Goal: Communication & Community: Connect with others

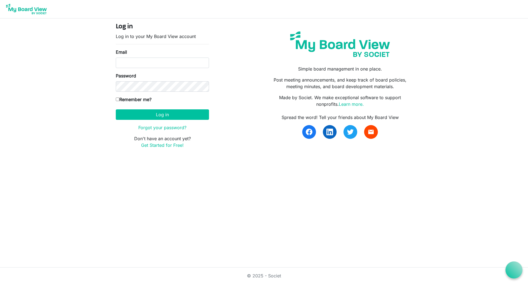
type input "anzbcc@breastcancercommunity.nz"
click at [170, 115] on button "Log in" at bounding box center [162, 114] width 93 height 10
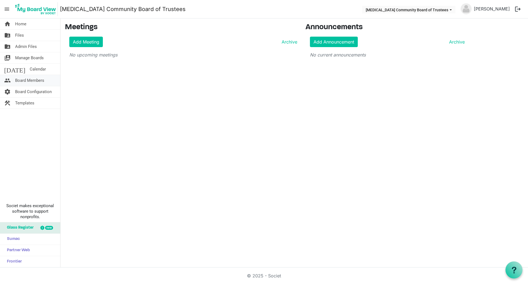
click at [34, 78] on span "Board Members" at bounding box center [29, 80] width 29 height 11
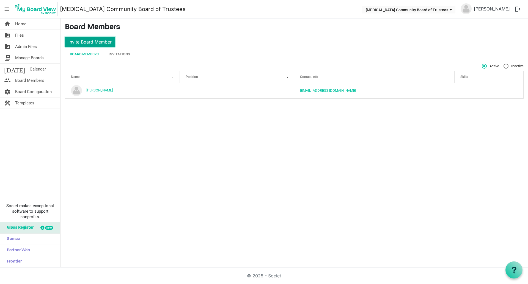
click at [97, 40] on button "Invite Board Member" at bounding box center [90, 42] width 50 height 10
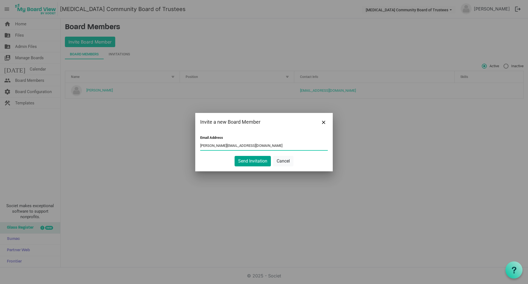
type input "[PERSON_NAME][EMAIL_ADDRESS][DOMAIN_NAME]"
click at [256, 160] on button "Send Invitation" at bounding box center [253, 161] width 36 height 10
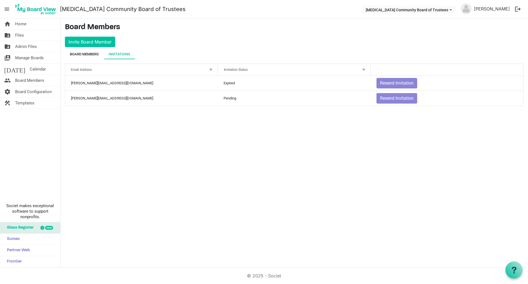
click at [85, 53] on div "Board Members" at bounding box center [84, 54] width 29 height 6
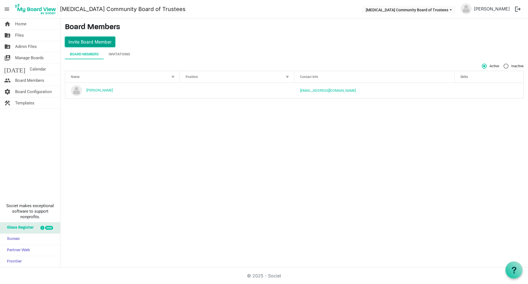
click at [89, 40] on button "Invite Board Member" at bounding box center [90, 42] width 50 height 10
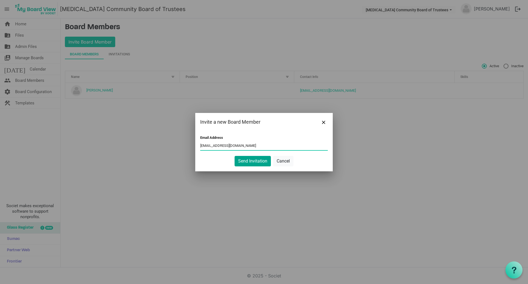
type input "rose@breastcancercommunity.nz"
click at [256, 161] on button "Send Invitation" at bounding box center [253, 161] width 36 height 10
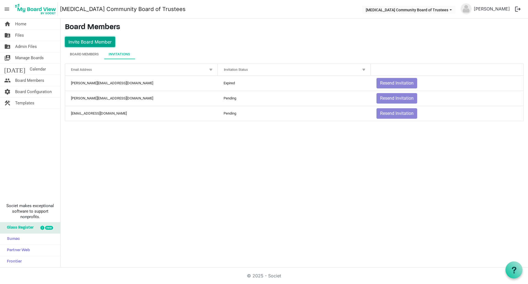
click at [83, 39] on button "Invite Board Member" at bounding box center [90, 42] width 50 height 10
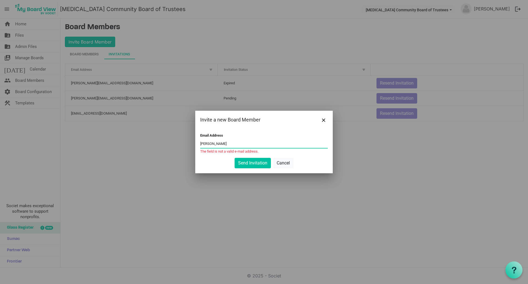
drag, startPoint x: 221, startPoint y: 144, endPoint x: 192, endPoint y: 147, distance: 29.9
click at [192, 147] on div "Invite a new Board Member Email Address alvina The field is not a valid e-mail …" at bounding box center [264, 142] width 528 height 284
paste input "@licoricedigital.com"
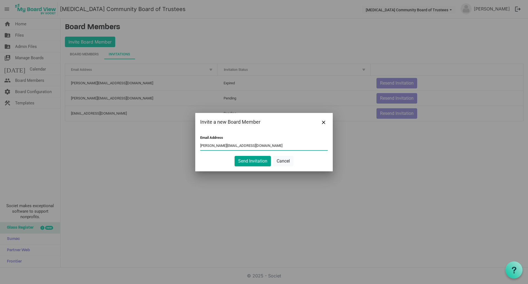
type input "alvina@licoricedigital.com"
click at [252, 159] on button "Send Invitation" at bounding box center [253, 161] width 36 height 10
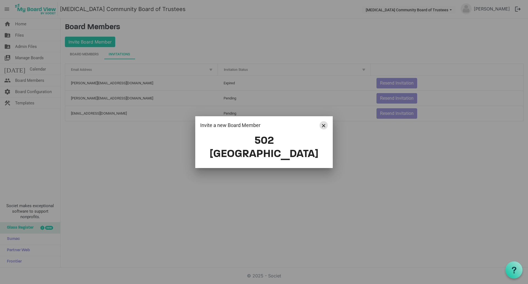
click at [325, 127] on span "Close" at bounding box center [323, 125] width 3 height 3
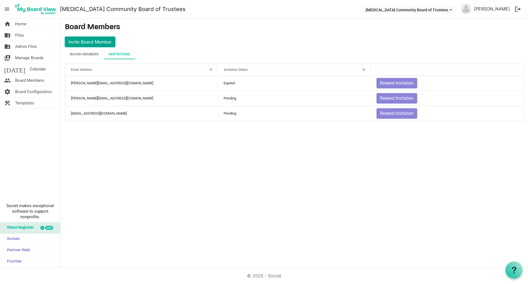
click at [99, 41] on button "Invite Board Member" at bounding box center [90, 42] width 50 height 10
click at [90, 41] on button "Invite Board Member" at bounding box center [90, 42] width 50 height 10
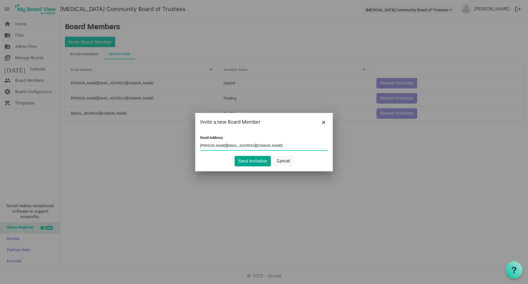
type input "alvina@licoricedigital.com"
click at [255, 158] on button "Send Invitation" at bounding box center [253, 161] width 36 height 10
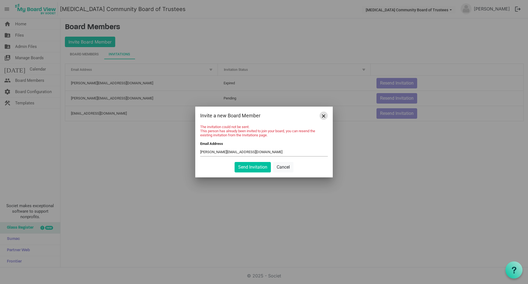
click at [321, 115] on button "Close" at bounding box center [324, 115] width 8 height 8
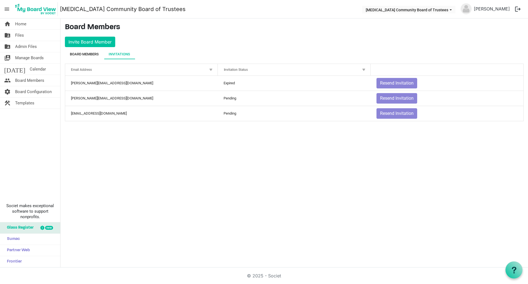
click at [92, 53] on div "Board Members" at bounding box center [84, 54] width 29 height 6
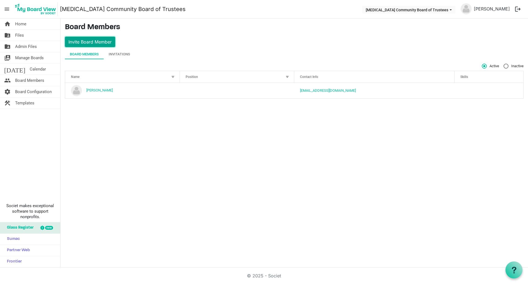
click at [99, 41] on button "Invite Board Member" at bounding box center [90, 42] width 50 height 10
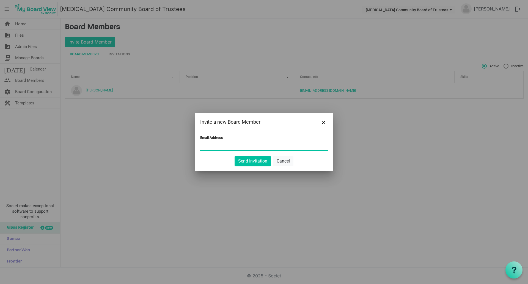
click at [206, 145] on input "Email Address" at bounding box center [264, 146] width 128 height 8
paste input "suegarmonsway2021@gmail.com"
type input "suegarmonsway2021@gmail.com"
click at [252, 160] on button "Send Invitation" at bounding box center [253, 161] width 36 height 10
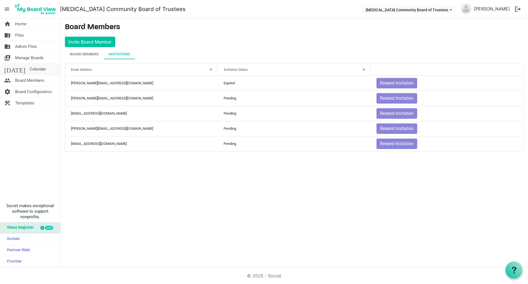
click at [30, 69] on span "Calendar" at bounding box center [38, 69] width 16 height 11
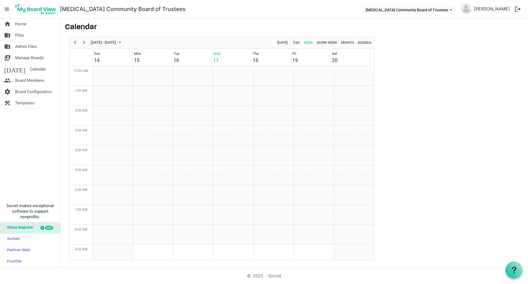
scroll to position [178, 0]
